Goal: Find specific page/section: Find specific page/section

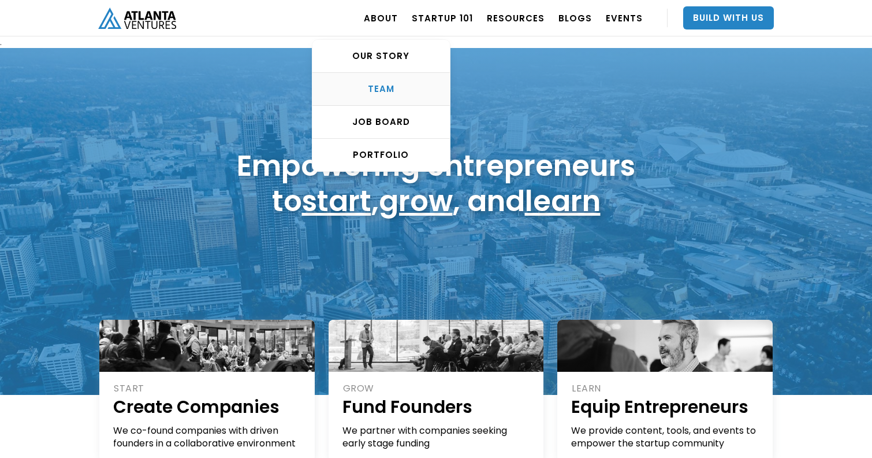
click at [386, 83] on div "TEAM" at bounding box center [382, 89] width 138 height 12
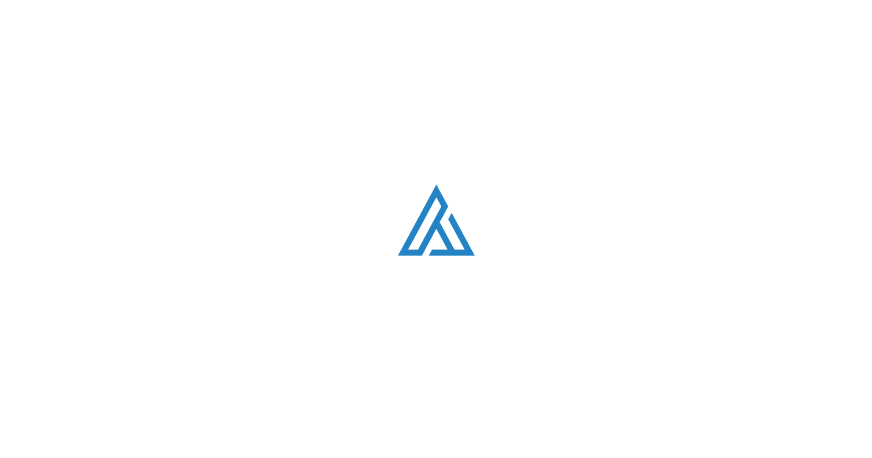
scroll to position [1456, 0]
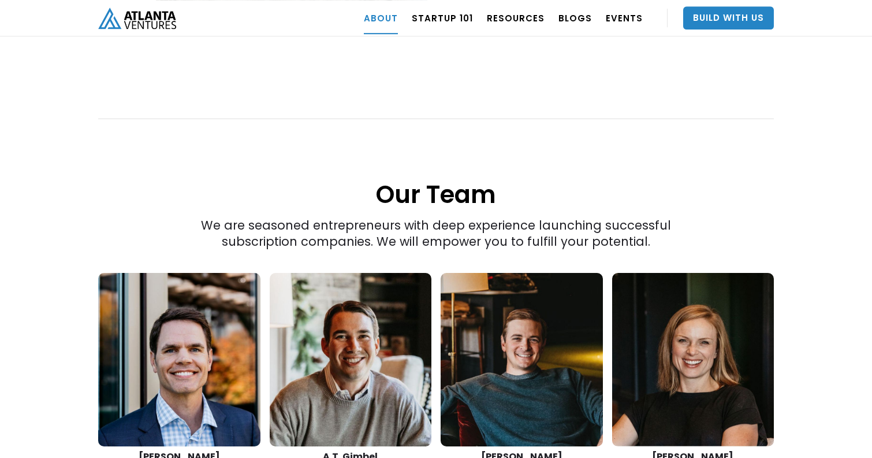
click at [73, 274] on div "“The best thing we do is create more successful startups. The more breakout bus…" at bounding box center [436, 197] width 872 height 1186
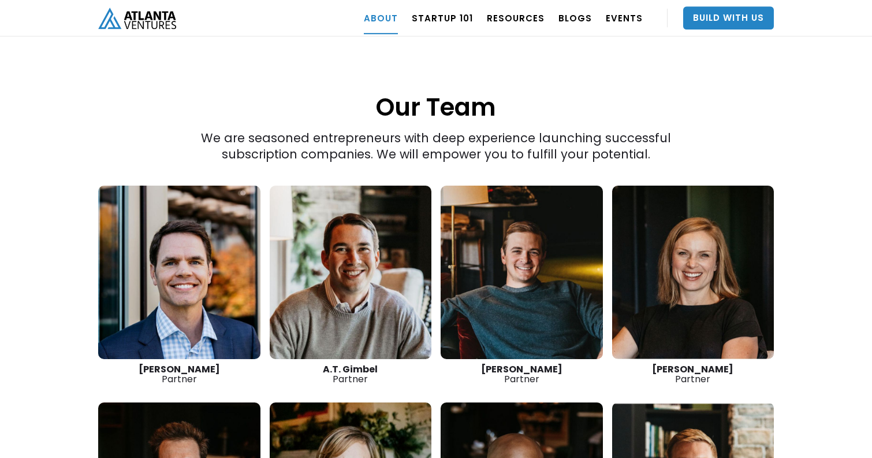
scroll to position [1553, 0]
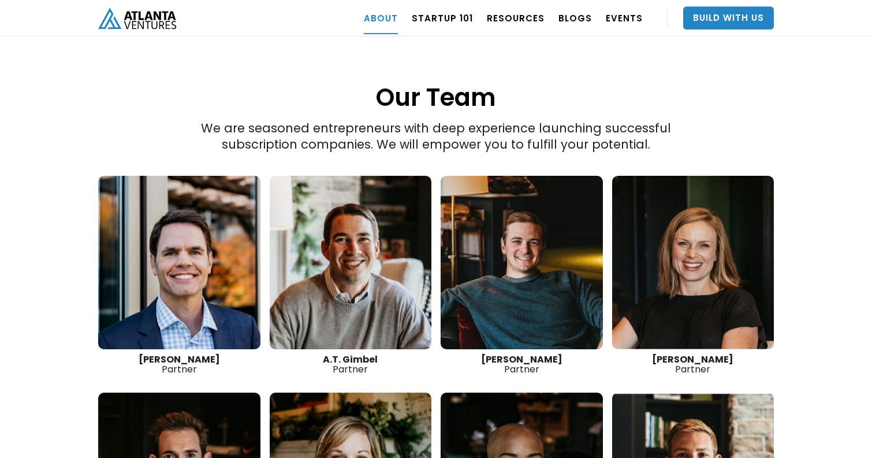
click at [839, 136] on div "“The best thing we do is create more successful startups. The more breakout bus…" at bounding box center [436, 100] width 872 height 1186
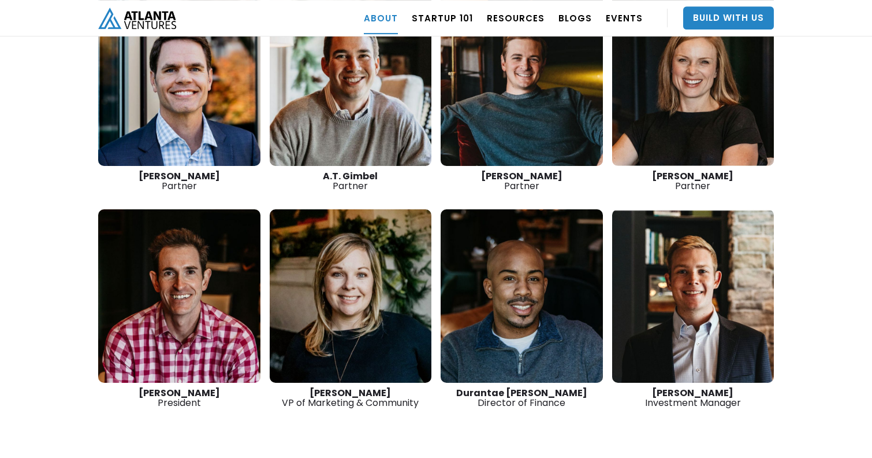
scroll to position [1565, 0]
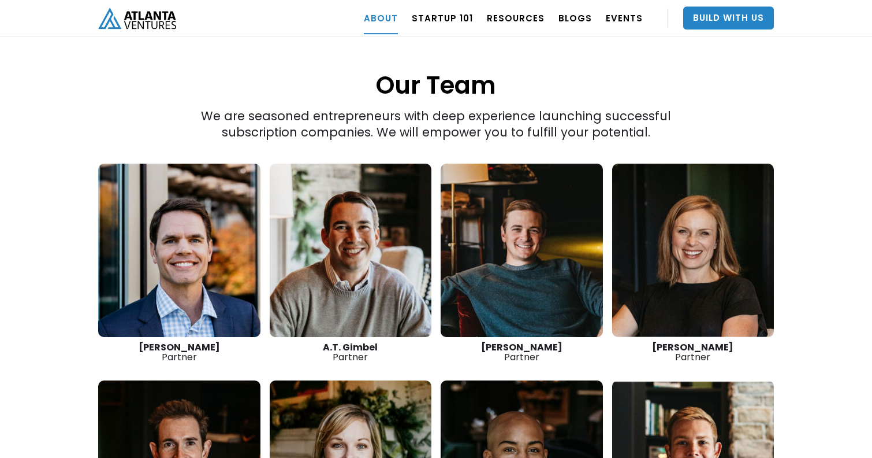
click at [558, 269] on link at bounding box center [522, 250] width 162 height 173
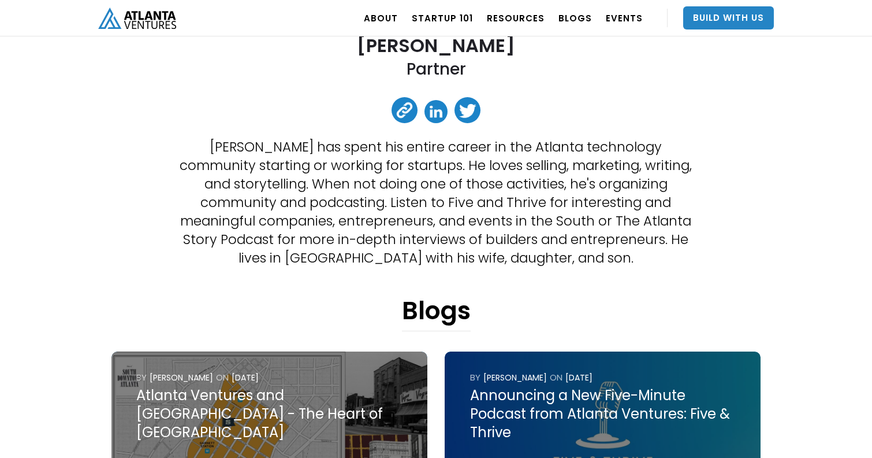
scroll to position [229, 0]
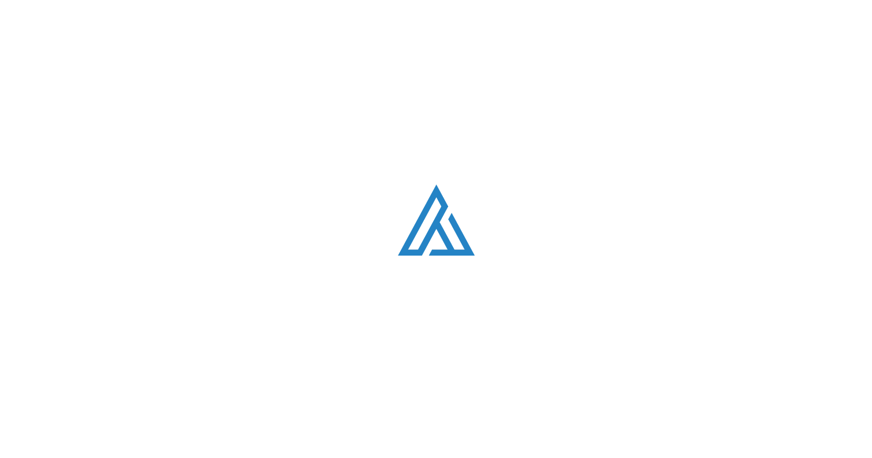
scroll to position [1565, 0]
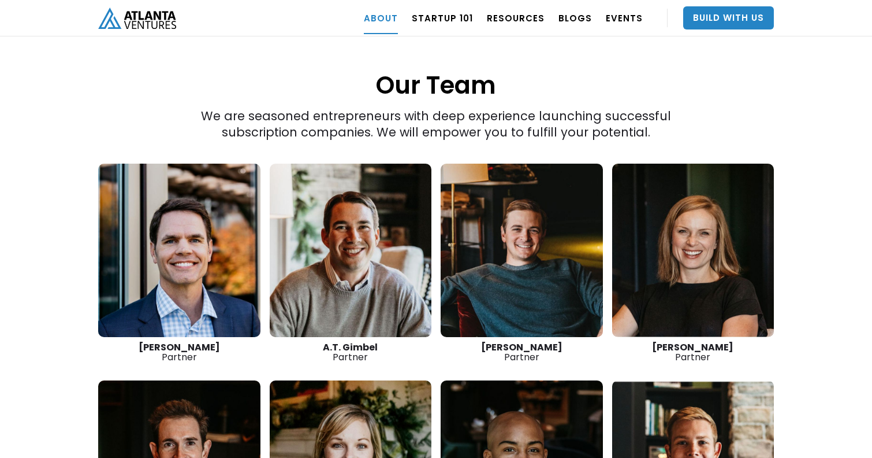
click at [697, 268] on link at bounding box center [693, 250] width 162 height 173
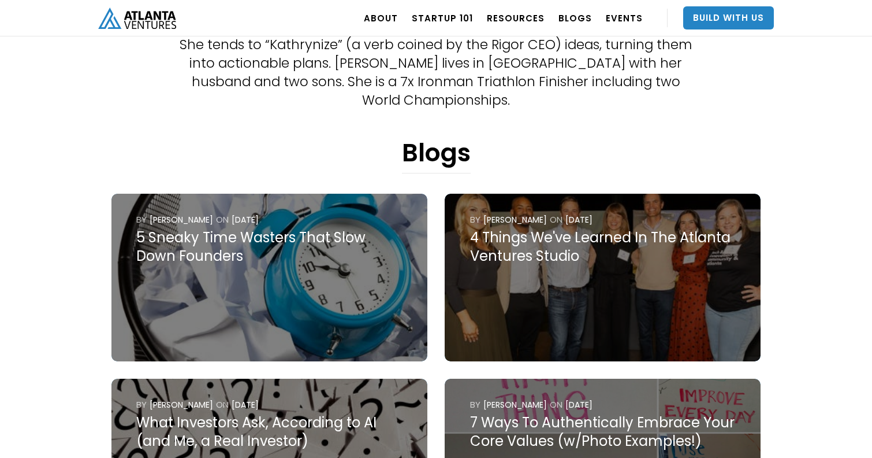
scroll to position [374, 0]
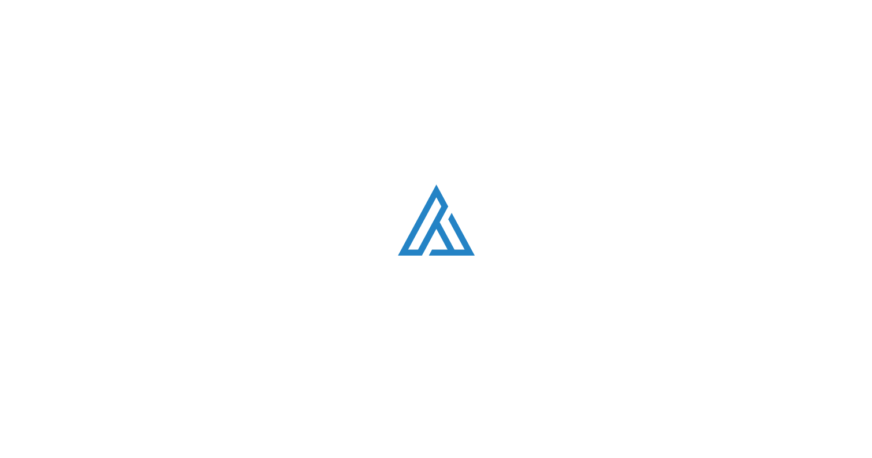
scroll to position [1565, 0]
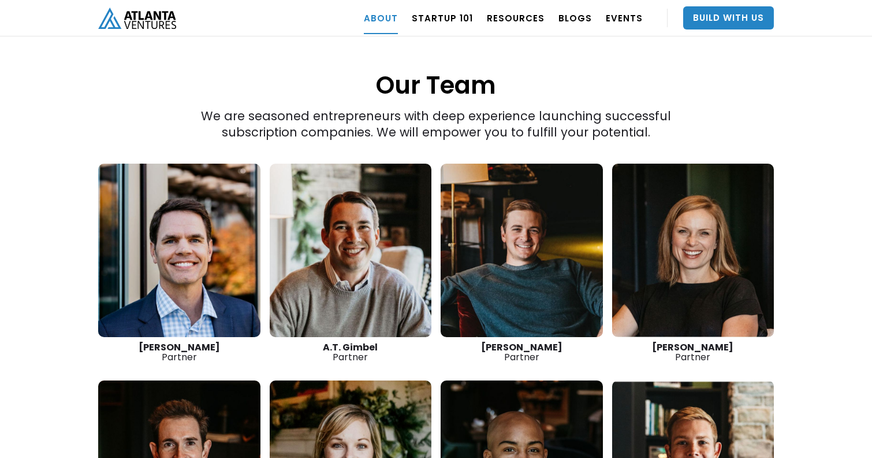
click at [341, 255] on link at bounding box center [351, 250] width 162 height 173
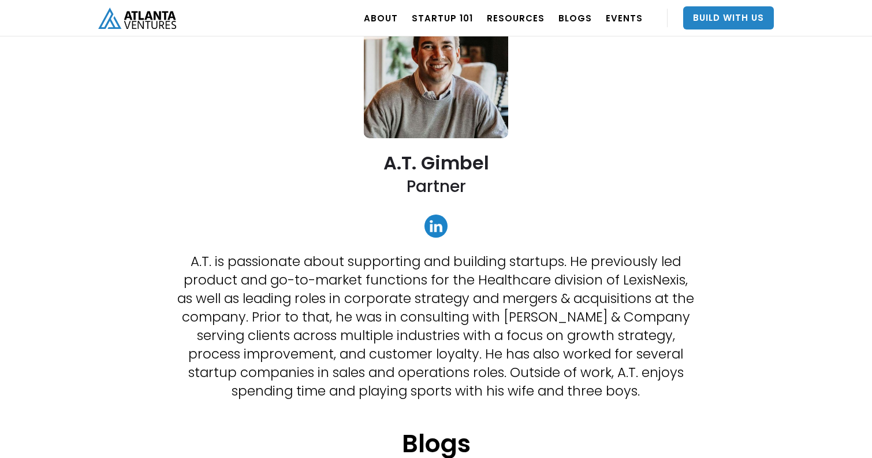
scroll to position [122, 0]
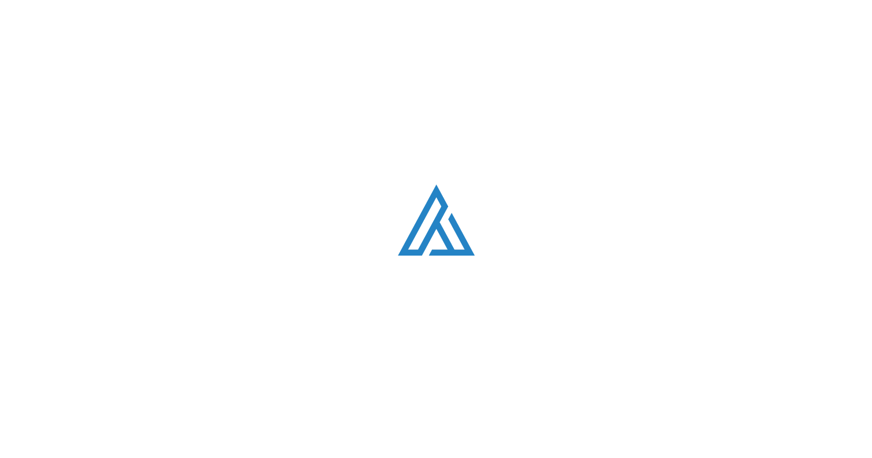
scroll to position [1565, 0]
